Goal: Information Seeking & Learning: Learn about a topic

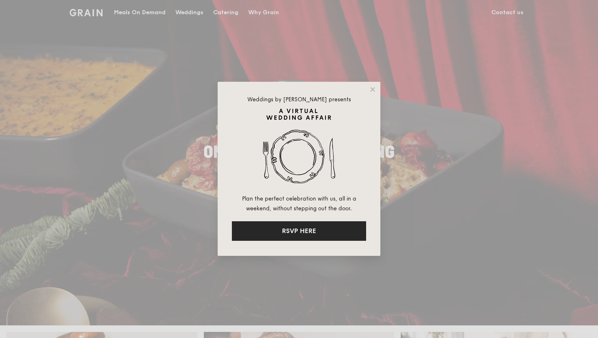
click at [317, 226] on button "RSVP HERE" at bounding box center [299, 231] width 134 height 20
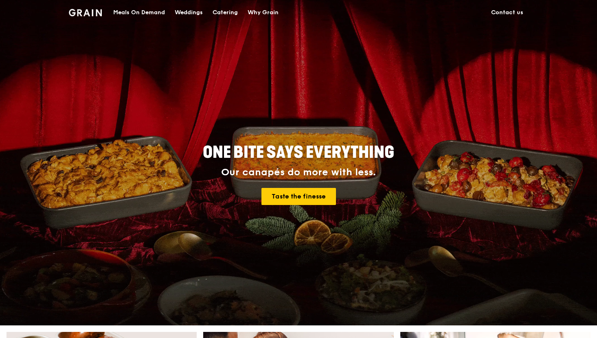
click at [268, 16] on div "Why Grain" at bounding box center [262, 12] width 31 height 24
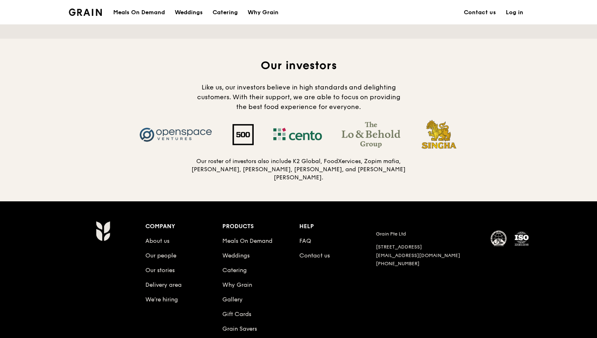
scroll to position [810, 0]
